Goal: Transaction & Acquisition: Download file/media

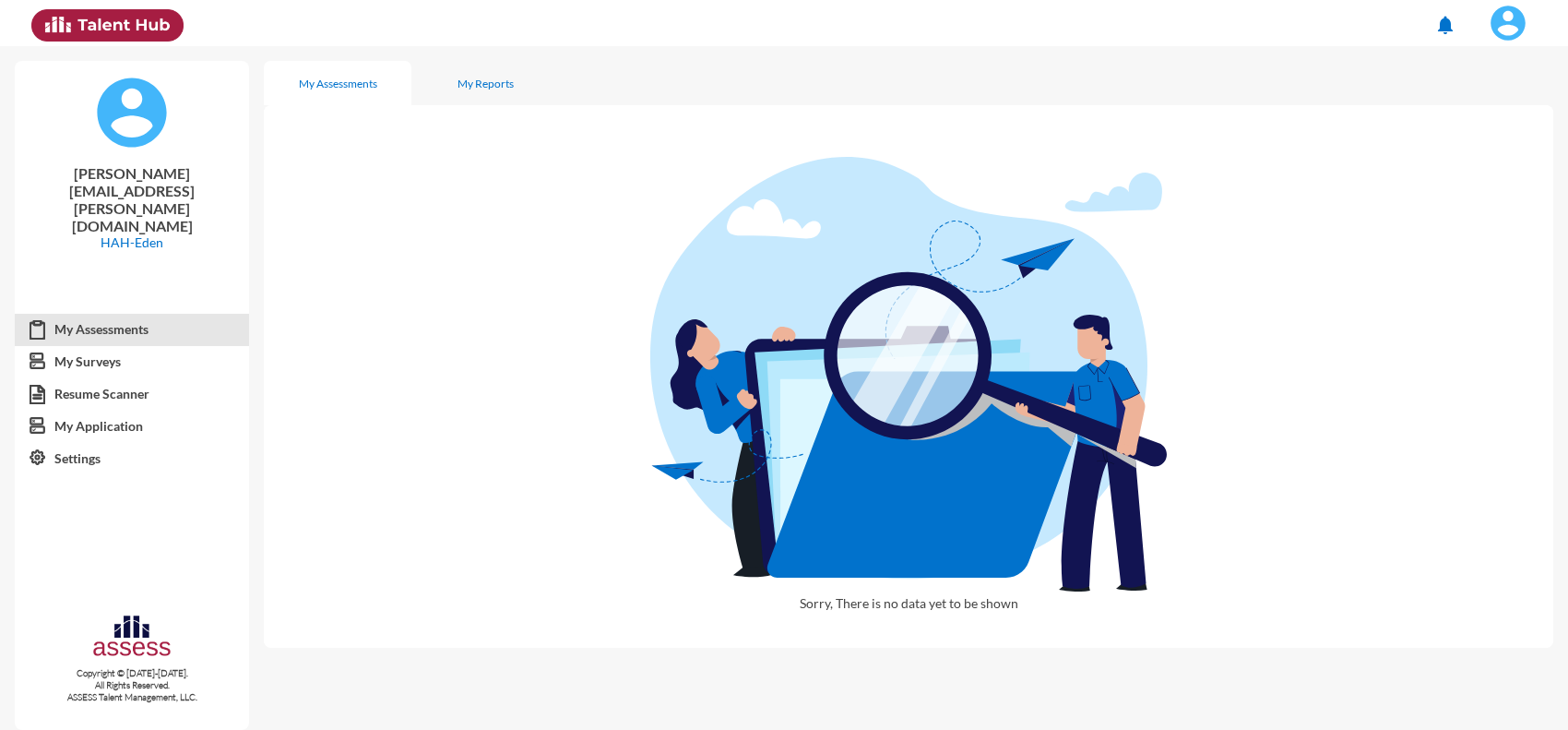
click at [1526, 19] on span at bounding box center [1508, 23] width 46 height 37
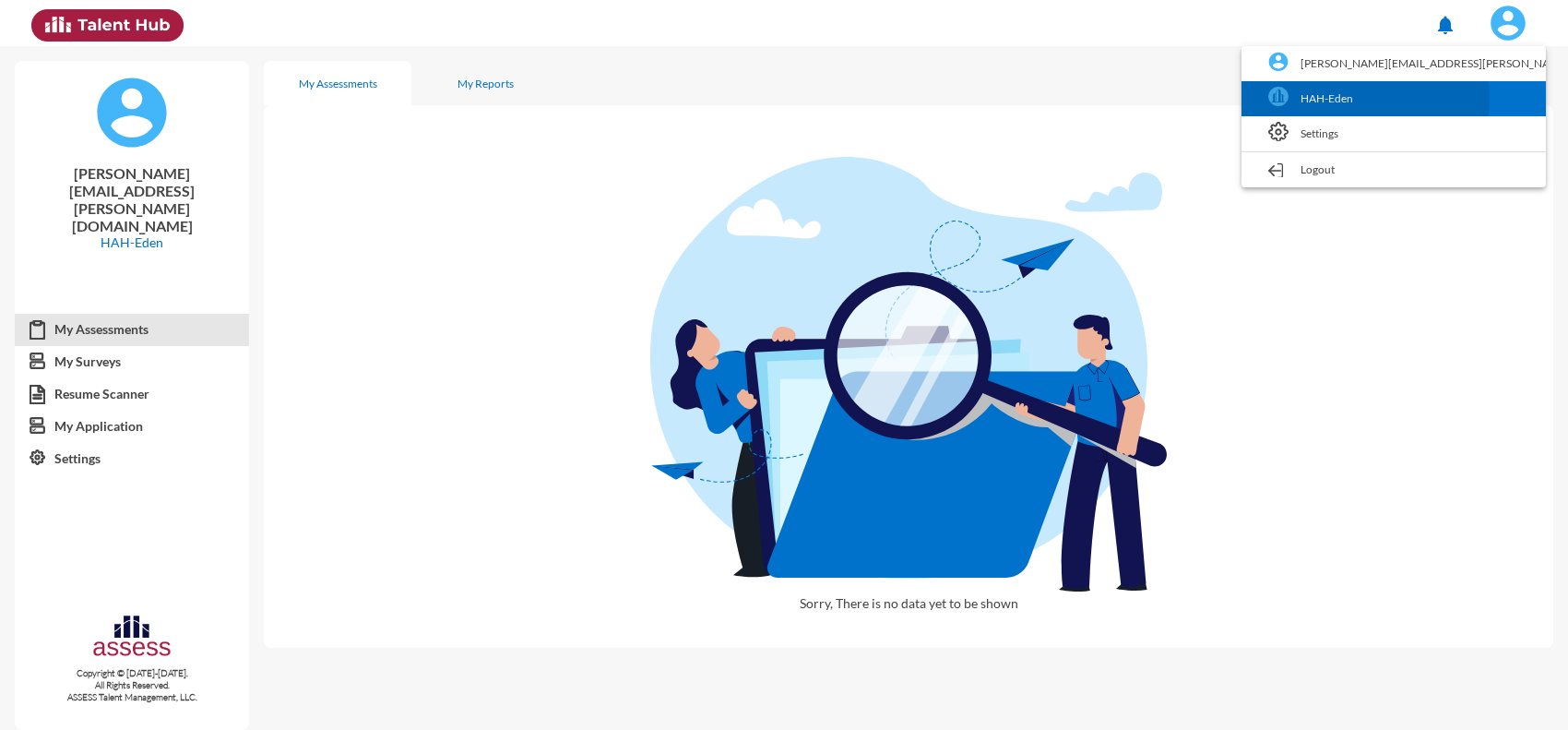
click at [1463, 98] on link "HAH-Eden" at bounding box center [1394, 98] width 286 height 35
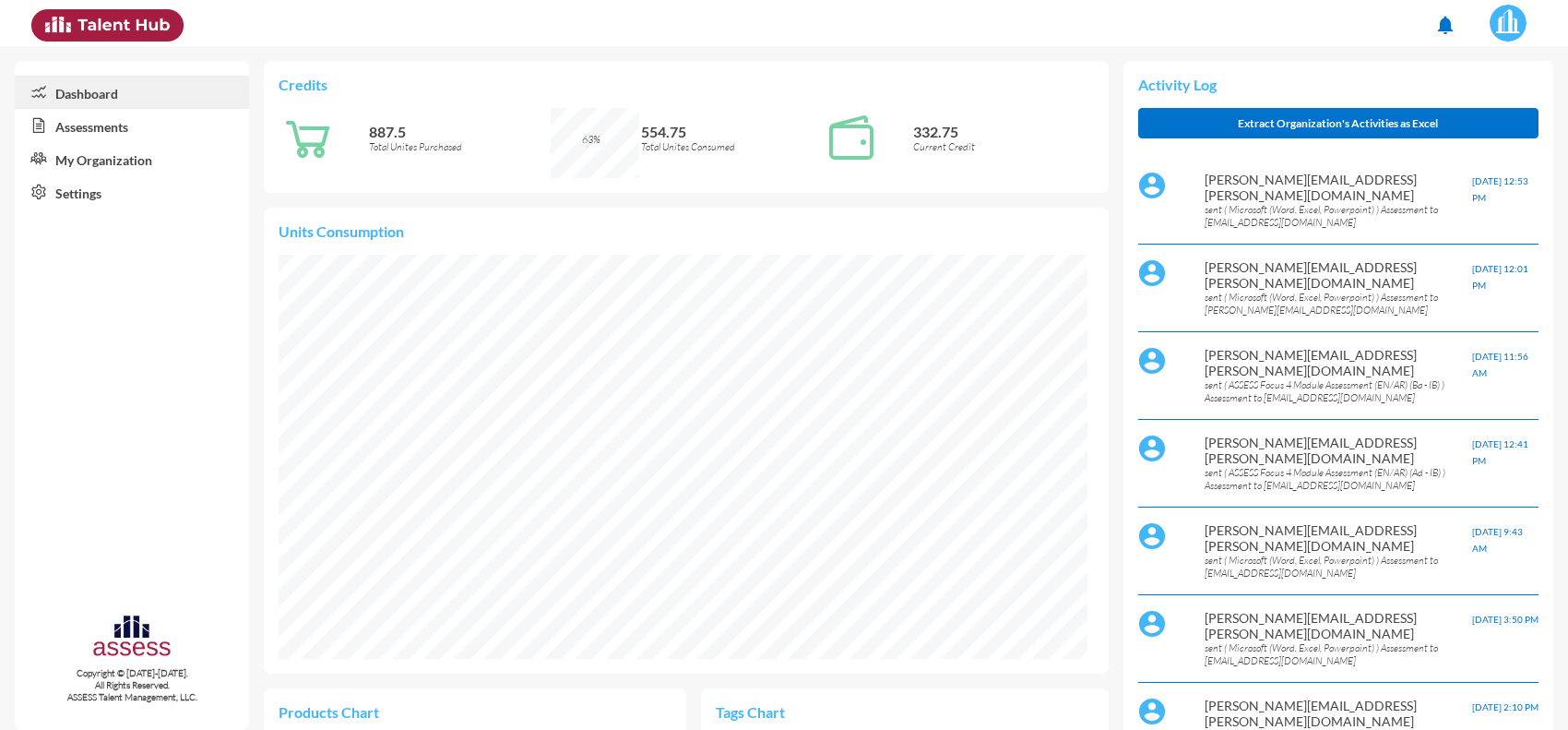
scroll to position [187, 376]
click at [132, 131] on link "Assessments" at bounding box center [132, 125] width 234 height 33
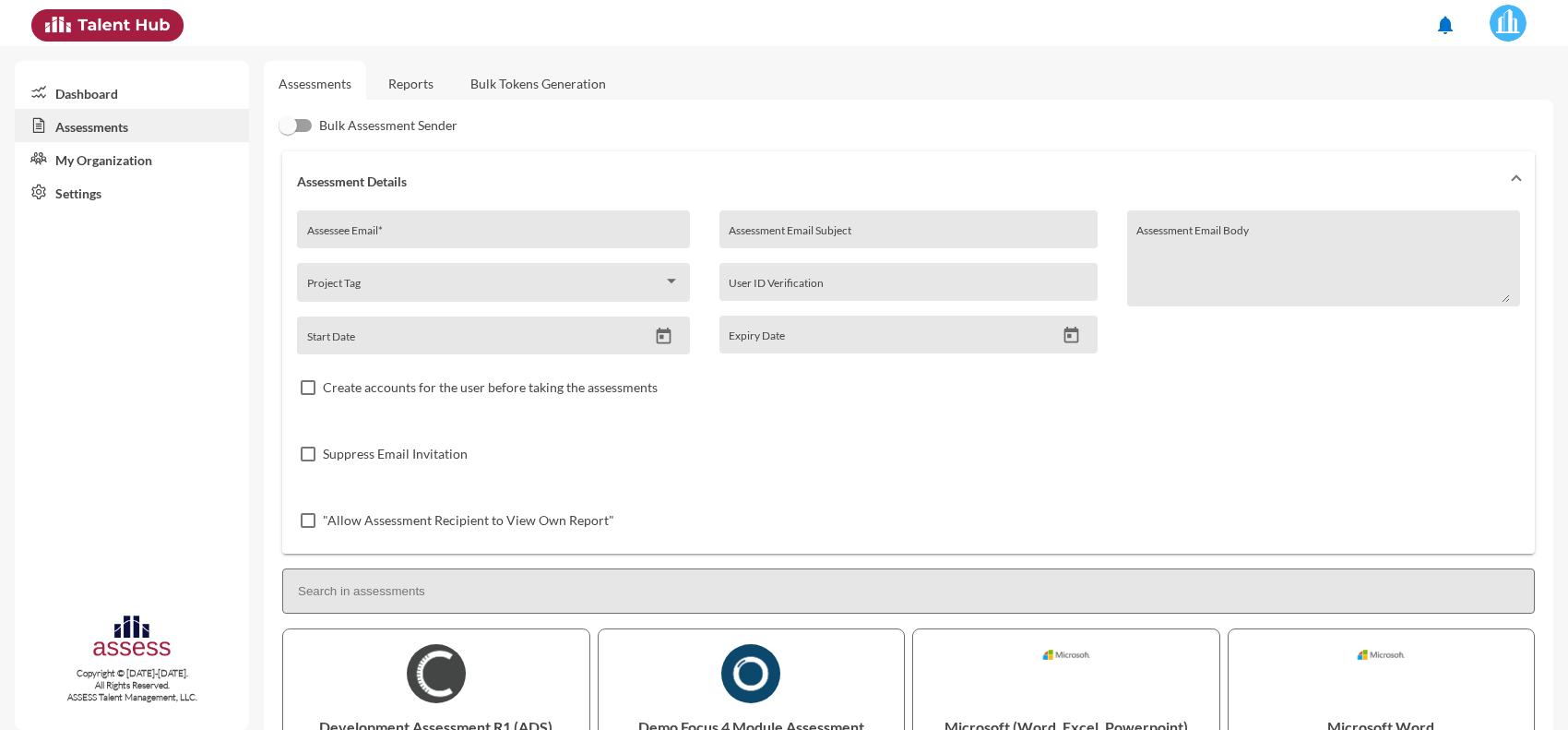
click at [430, 88] on link "Reports" at bounding box center [411, 83] width 75 height 45
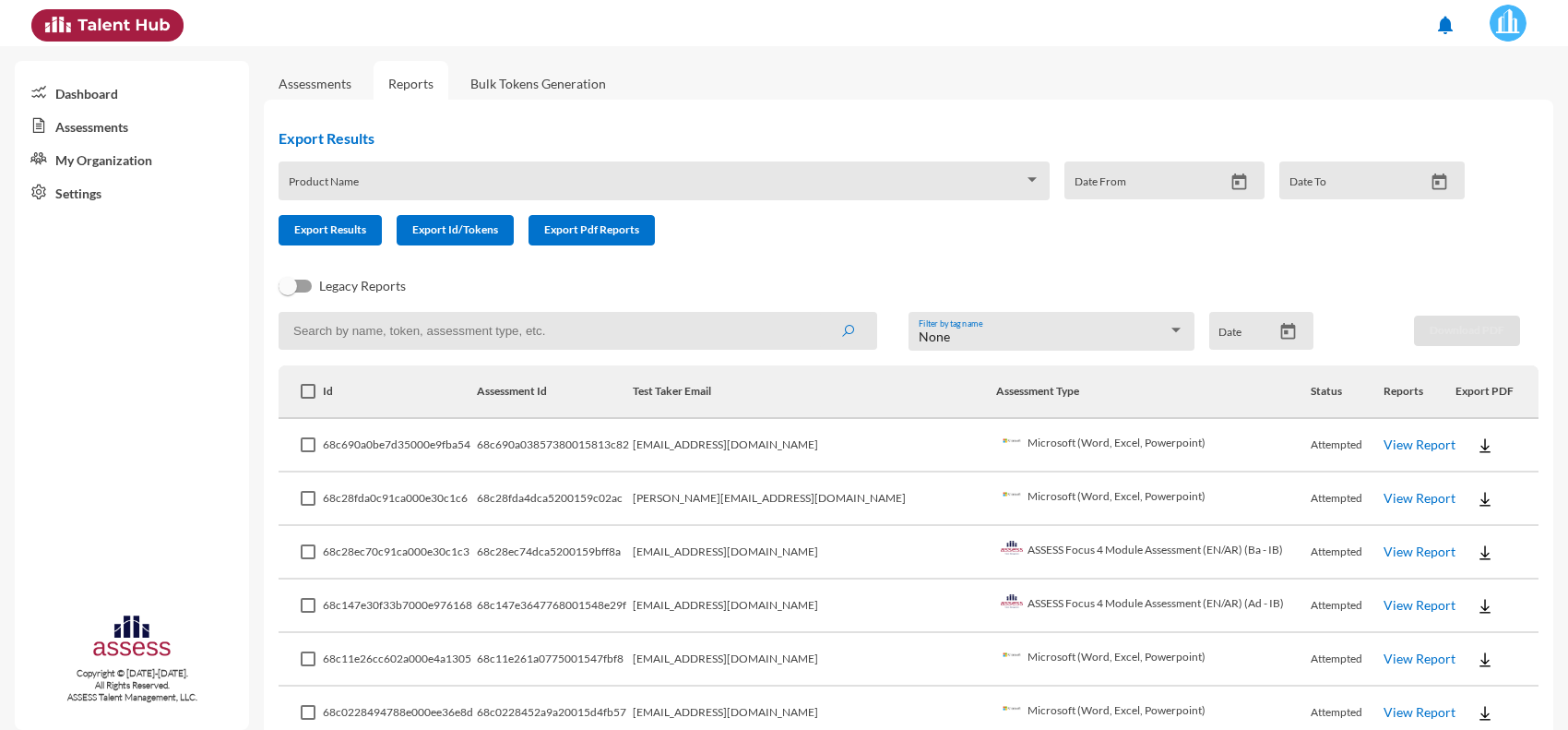
click at [1390, 445] on link "View Report" at bounding box center [1419, 445] width 72 height 16
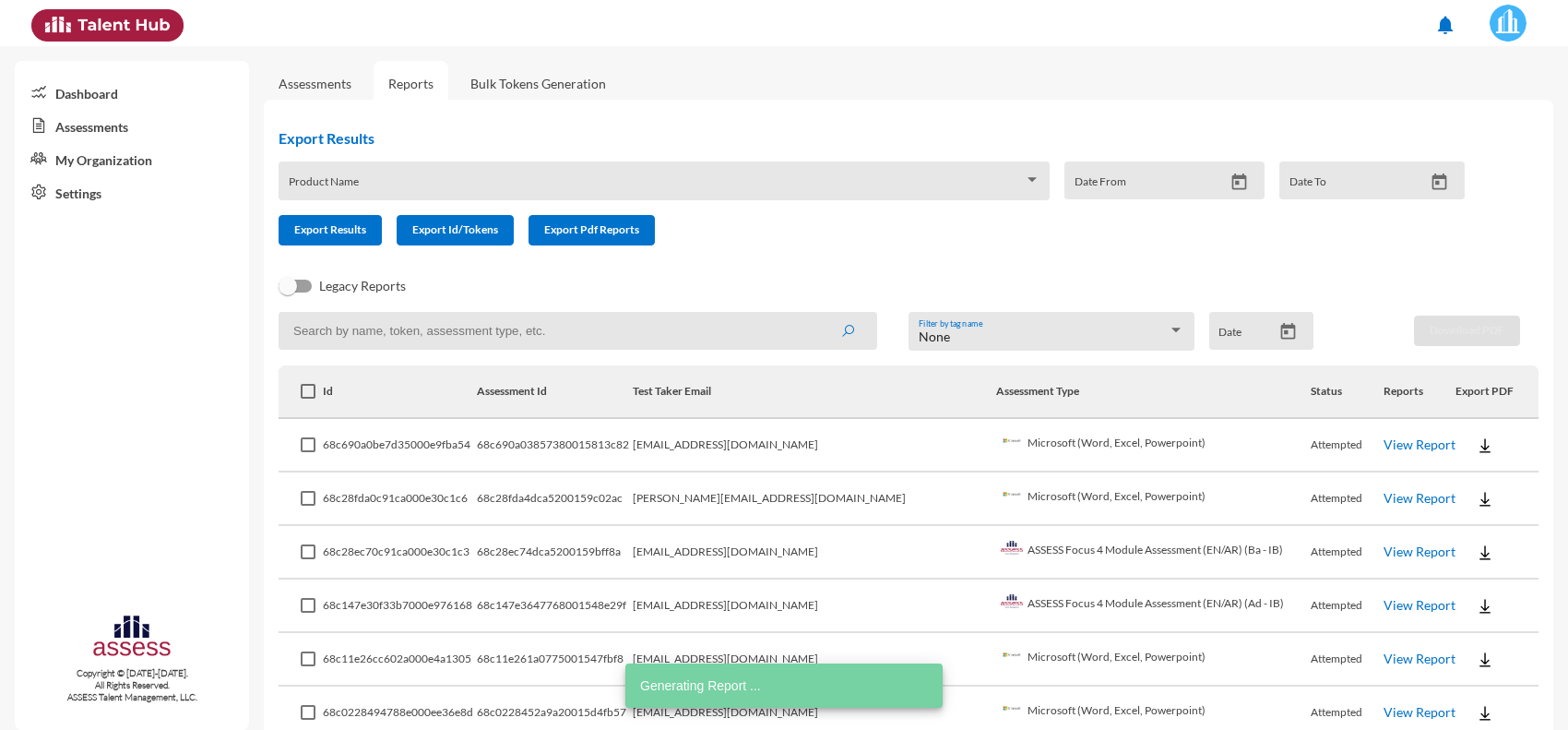
click at [1475, 452] on img at bounding box center [1484, 446] width 19 height 19
click at [1453, 471] on button "EN" at bounding box center [1483, 478] width 104 height 35
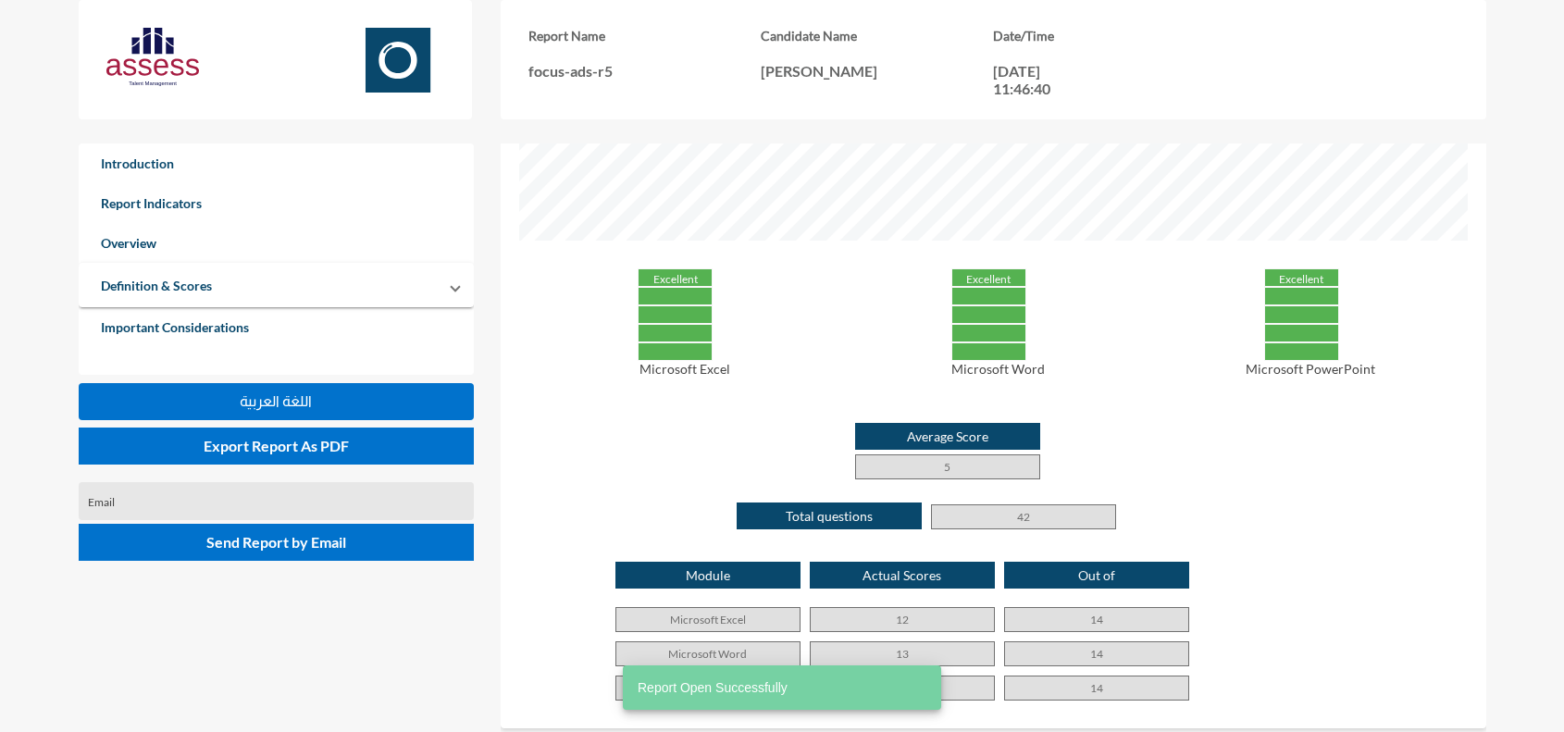
scroll to position [810, 0]
